Goal: Information Seeking & Learning: Learn about a topic

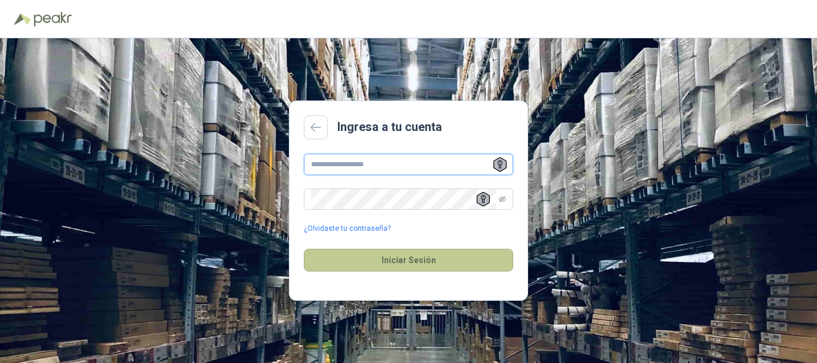
type input "**********"
click at [427, 255] on button "Iniciar Sesión" at bounding box center [408, 260] width 209 height 23
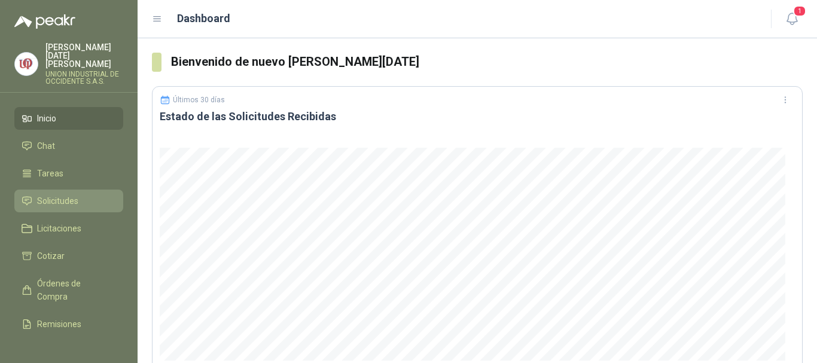
click at [51, 194] on span "Solicitudes" at bounding box center [57, 200] width 41 height 13
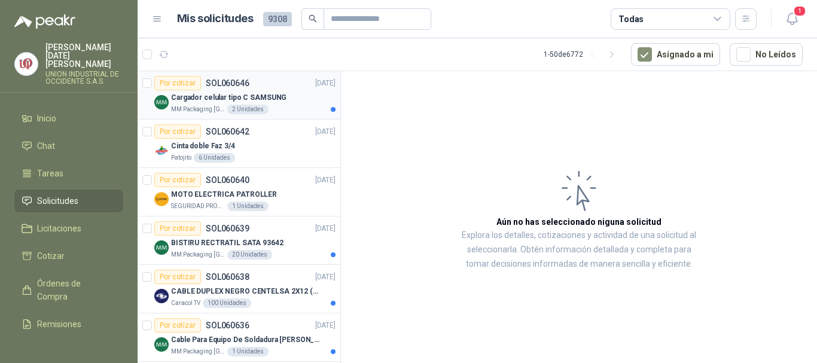
click at [224, 93] on p "Cargador celular tipo C SAMSUNG" at bounding box center [228, 97] width 115 height 11
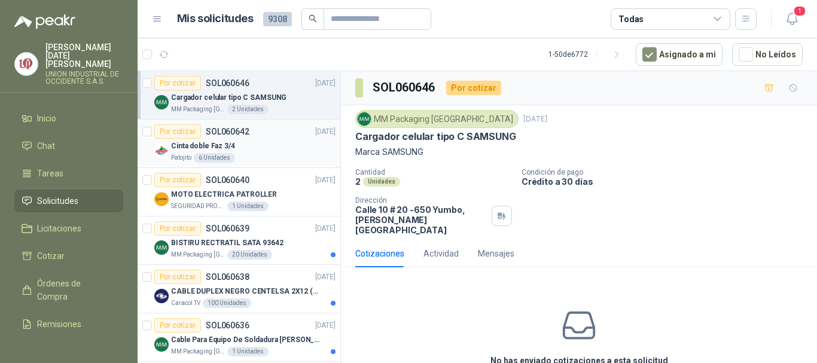
click at [193, 141] on p "Cinta doble Faz 3/4" at bounding box center [203, 146] width 64 height 11
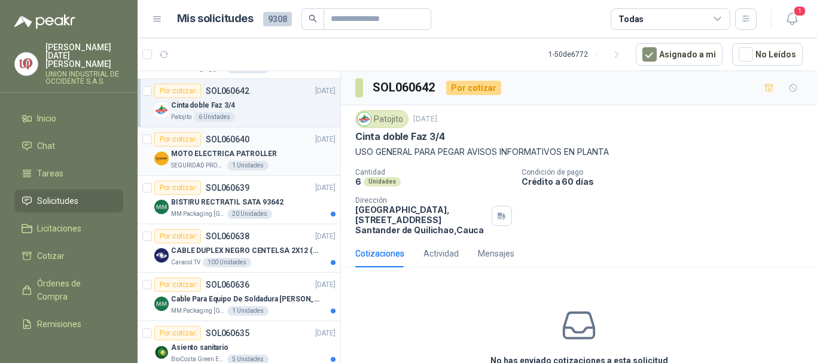
scroll to position [60, 0]
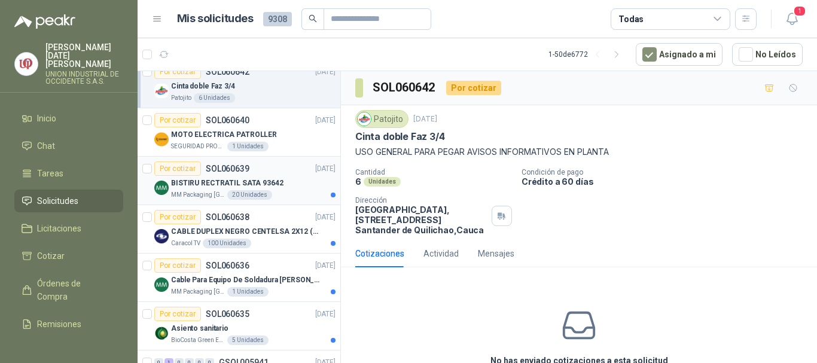
click at [206, 187] on p "BISTIRU RECTRATIL SATA 93642" at bounding box center [227, 183] width 112 height 11
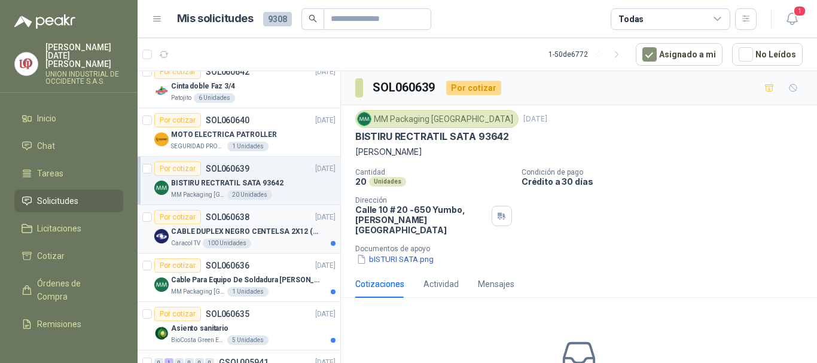
click at [213, 235] on p "CABLE DUPLEX NEGRO CENTELSA 2X12 (COLOR NEGRO)" at bounding box center [245, 231] width 149 height 11
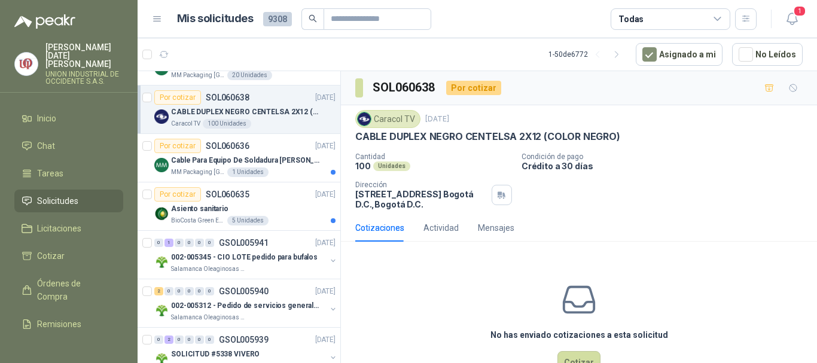
scroll to position [299, 0]
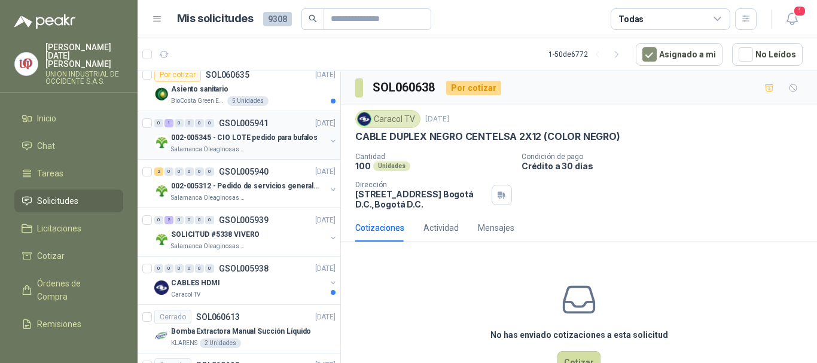
click at [227, 135] on p "002-005345 - CIO LOTE pedido para bufalos" at bounding box center [244, 137] width 147 height 11
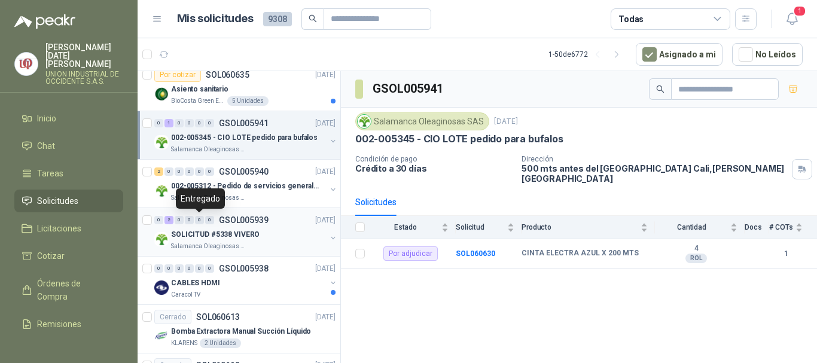
click at [202, 230] on p "SOLICITUD #5338 VIVERO" at bounding box center [215, 234] width 88 height 11
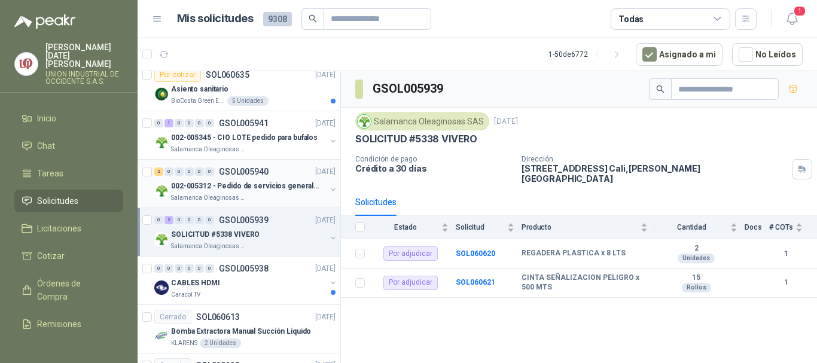
click at [209, 183] on p "002-005312 - Pedido de servicios generales CASA RO" at bounding box center [245, 186] width 149 height 11
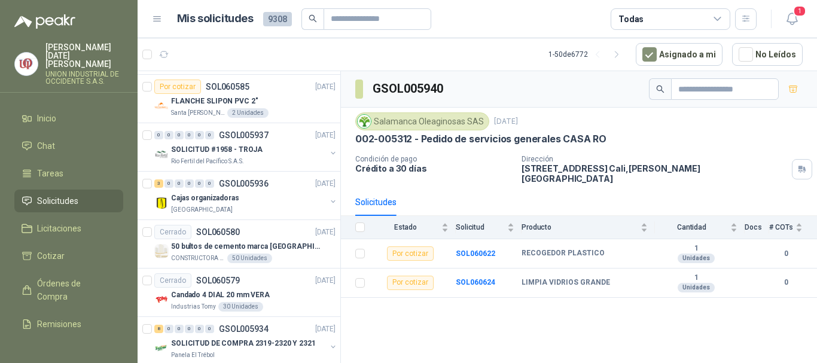
scroll to position [1375, 0]
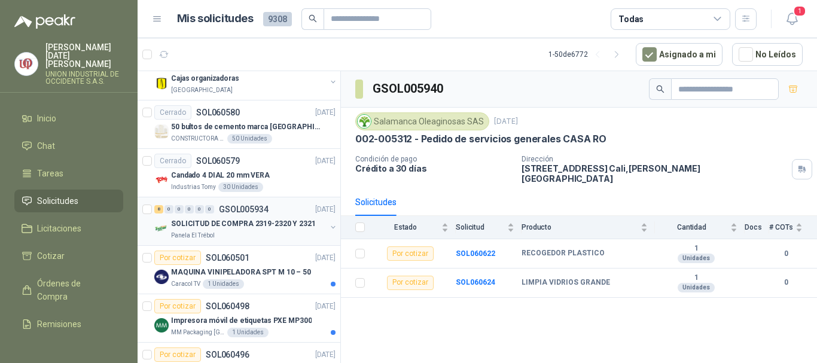
click at [212, 216] on div "SOLICITUD DE COMPRA 2319-2320 Y 2321" at bounding box center [248, 223] width 155 height 14
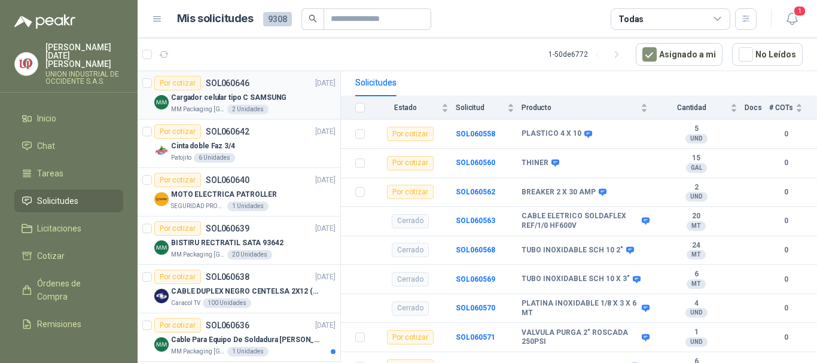
click at [186, 93] on p "Cargador celular tipo C SAMSUNG" at bounding box center [228, 97] width 115 height 11
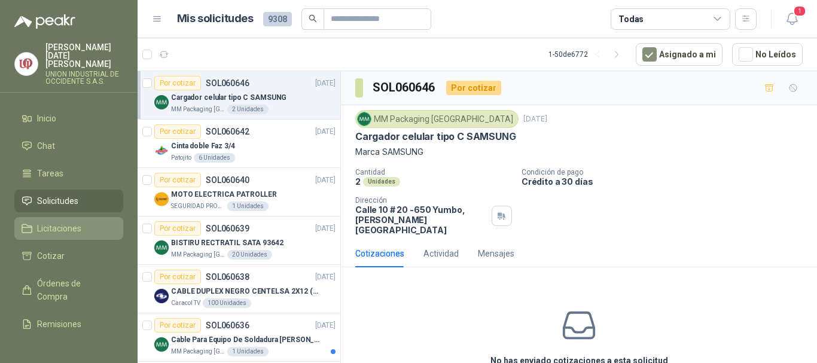
click at [60, 223] on span "Licitaciones" at bounding box center [59, 228] width 44 height 13
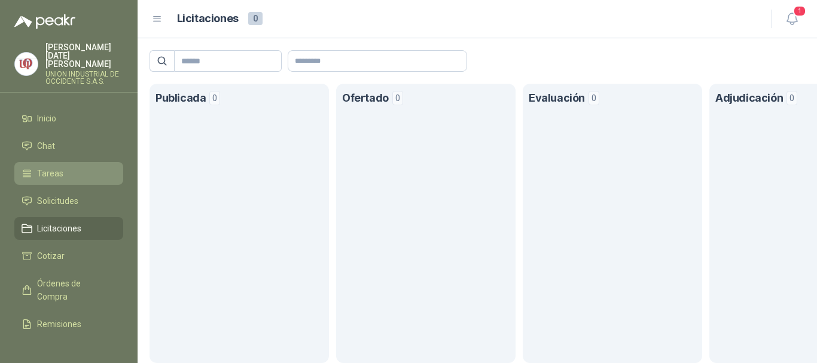
click at [44, 167] on span "Tareas" at bounding box center [50, 173] width 26 height 13
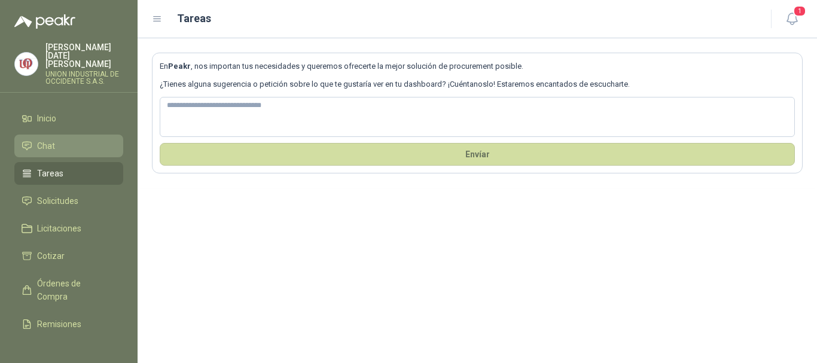
click at [57, 139] on li "Chat" at bounding box center [69, 145] width 94 height 13
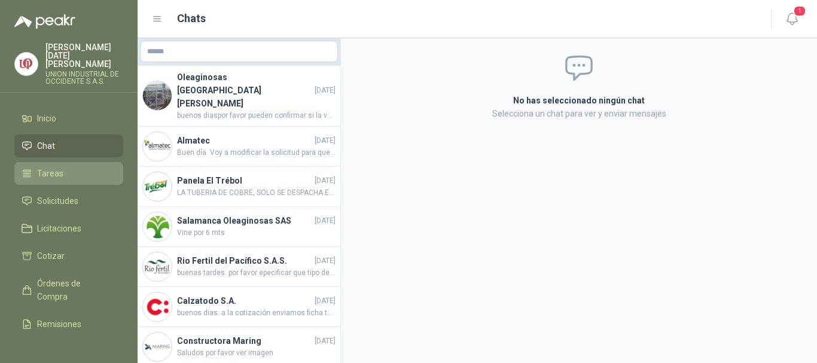
click at [63, 167] on li "Tareas" at bounding box center [69, 173] width 94 height 13
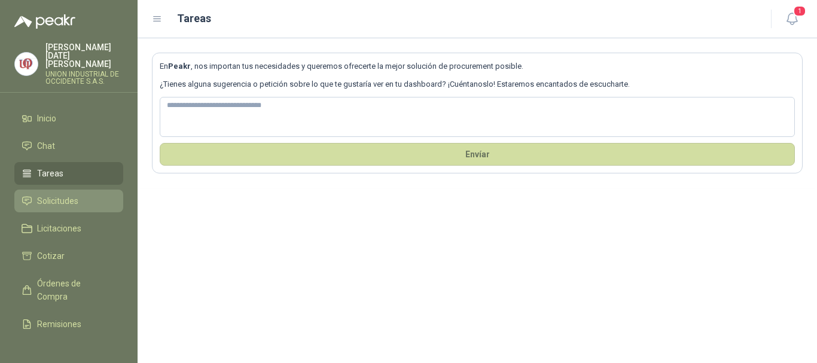
click at [63, 200] on link "Solicitudes" at bounding box center [68, 201] width 109 height 23
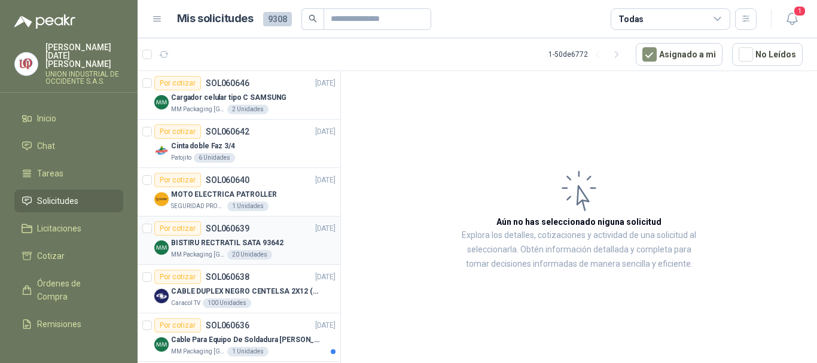
click at [248, 243] on p "BISTIRU RECTRATIL SATA 93642" at bounding box center [227, 242] width 112 height 11
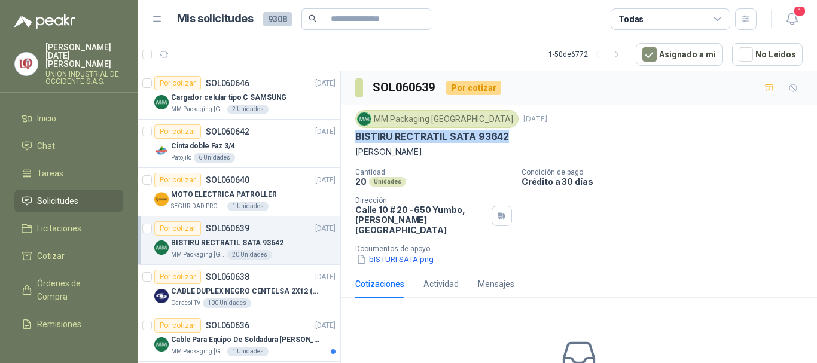
drag, startPoint x: 355, startPoint y: 139, endPoint x: 518, endPoint y: 139, distance: 163.8
click at [518, 139] on div "MM Packaging [GEOGRAPHIC_DATA] [DATE] BISTIRU RECTRATIL SATA 93642 Marca SATA C…" at bounding box center [579, 187] width 476 height 165
copy p "BISTIRU RECTRATIL SATA 93642"
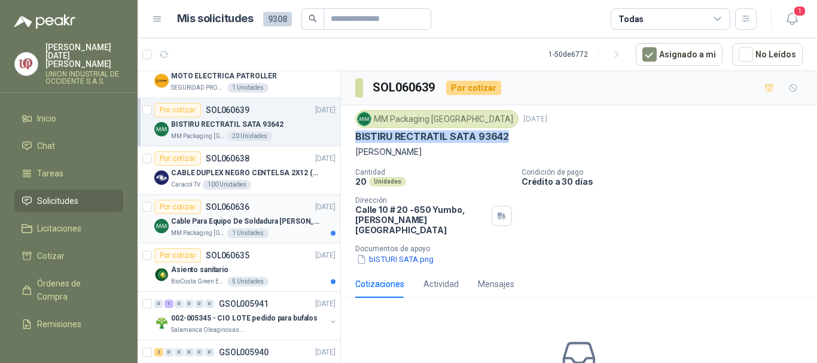
scroll to position [120, 0]
click at [197, 224] on p "Cable Para Equipo De Soldadura [PERSON_NAME]" at bounding box center [245, 220] width 149 height 11
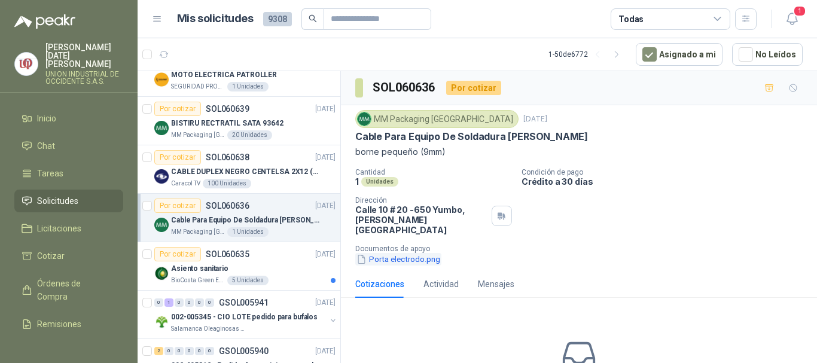
click at [404, 253] on button "Porta electrodo.png" at bounding box center [398, 259] width 86 height 13
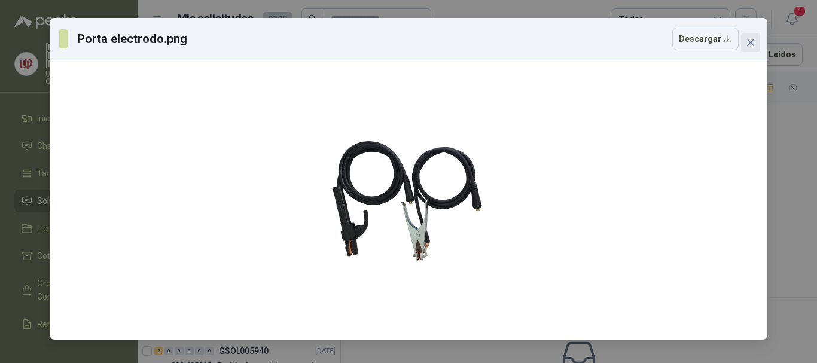
click at [747, 41] on icon "close" at bounding box center [751, 43] width 10 height 10
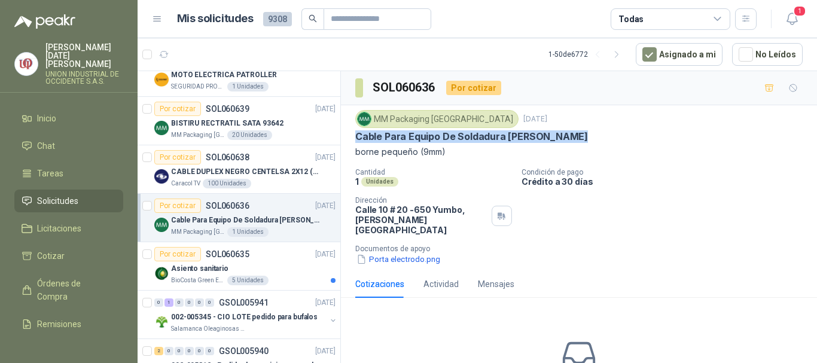
drag, startPoint x: 355, startPoint y: 135, endPoint x: 575, endPoint y: 137, distance: 220.1
click at [575, 137] on div "Cable Para Equipo De Soldadura [PERSON_NAME]" at bounding box center [578, 136] width 447 height 13
copy p "Cable Para Equipo De Soldadura [PERSON_NAME]"
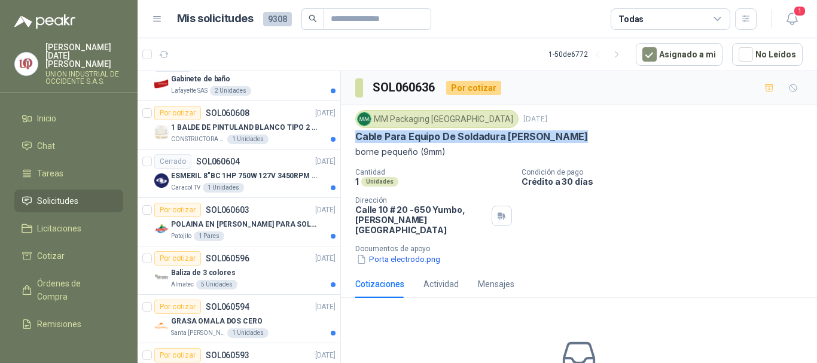
scroll to position [658, 0]
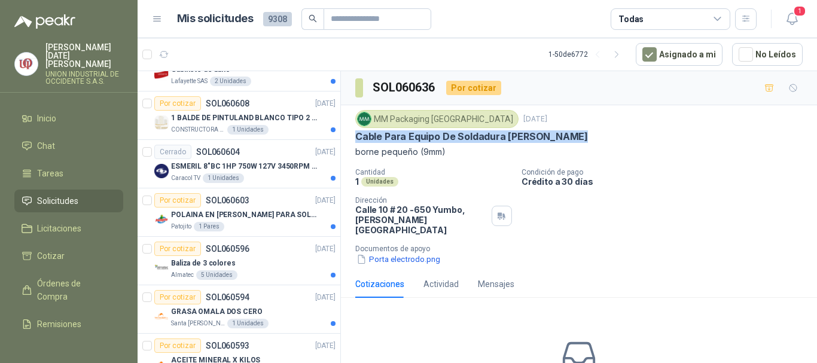
click at [45, 194] on span "Solicitudes" at bounding box center [57, 200] width 41 height 13
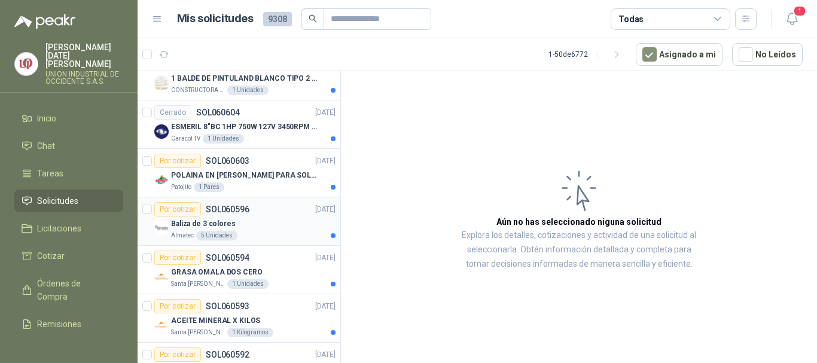
scroll to position [718, 0]
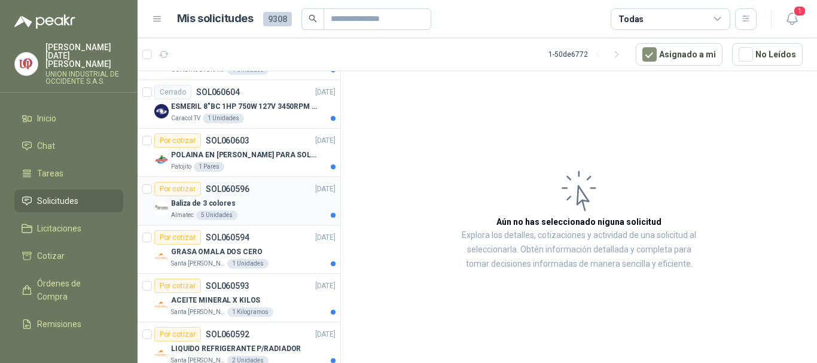
click at [215, 201] on p "Baliza de 3 colores" at bounding box center [203, 203] width 65 height 11
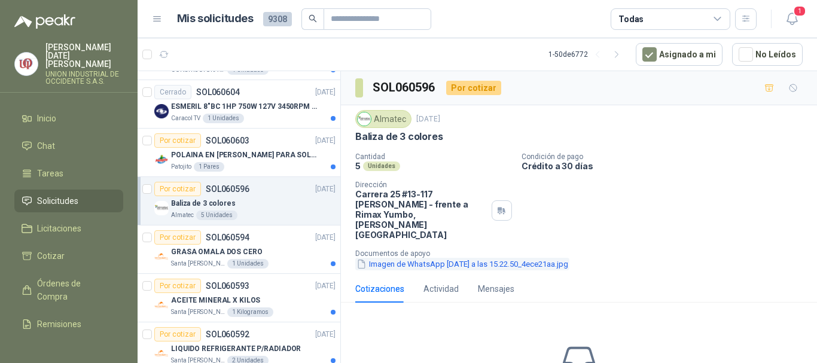
click at [436, 258] on button "Imagen de WhatsApp [DATE] a las 15.22.50_4ece21aa.jpg" at bounding box center [462, 264] width 214 height 13
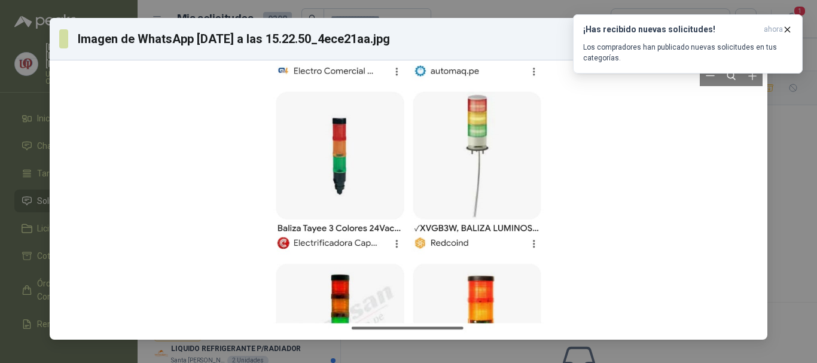
click at [646, 193] on div at bounding box center [408, 200] width 708 height 270
click at [788, 26] on icon "button" at bounding box center [787, 30] width 10 height 10
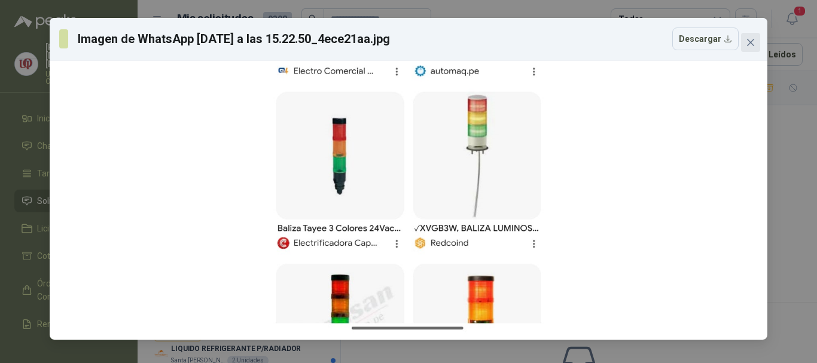
click at [747, 39] on icon "close" at bounding box center [751, 43] width 10 height 10
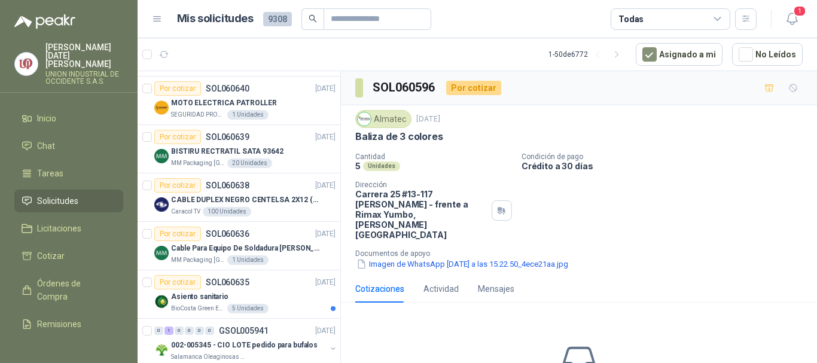
scroll to position [60, 0]
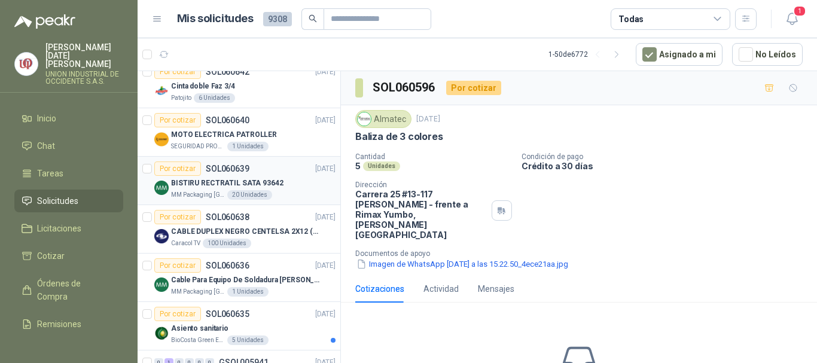
click at [225, 178] on p "BISTIRU RECTRATIL SATA 93642" at bounding box center [227, 183] width 112 height 11
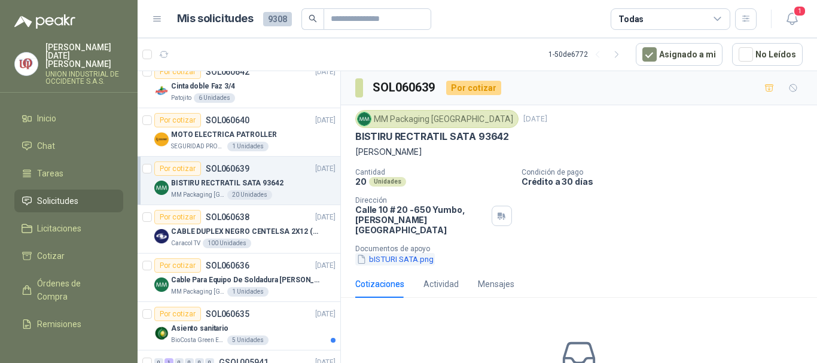
click at [395, 253] on button "bISTURI SATA.png" at bounding box center [395, 259] width 80 height 13
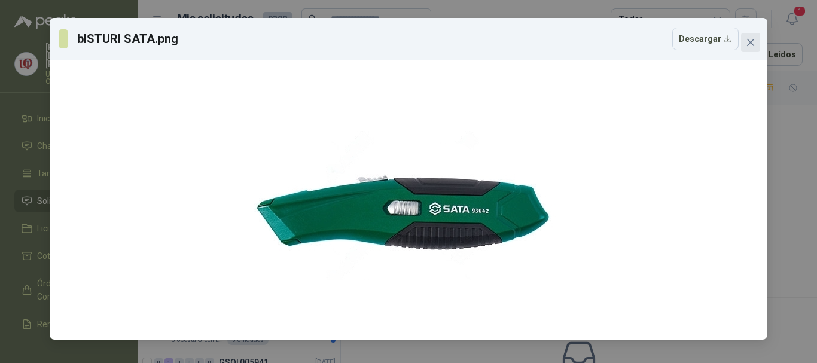
click at [756, 47] on button "Close" at bounding box center [750, 42] width 19 height 19
